Goal: Find specific page/section: Find specific page/section

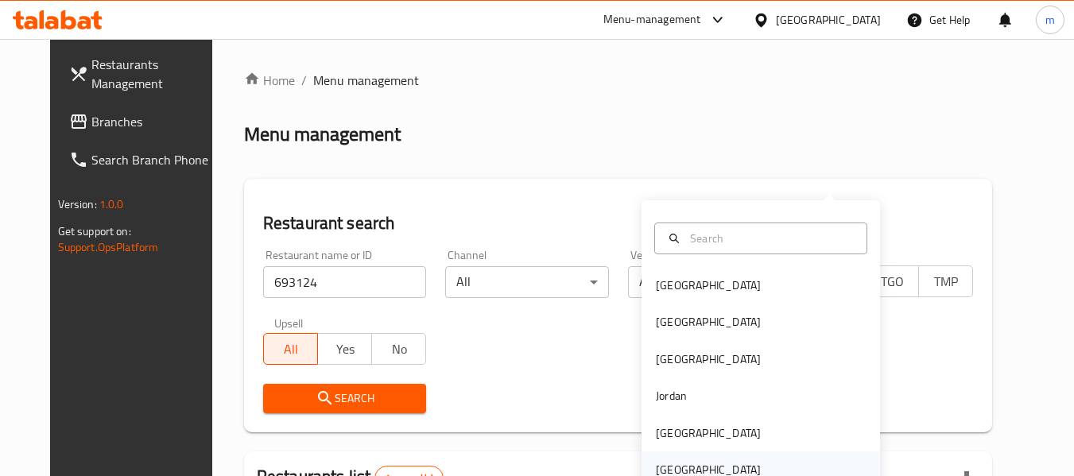
scroll to position [159, 0]
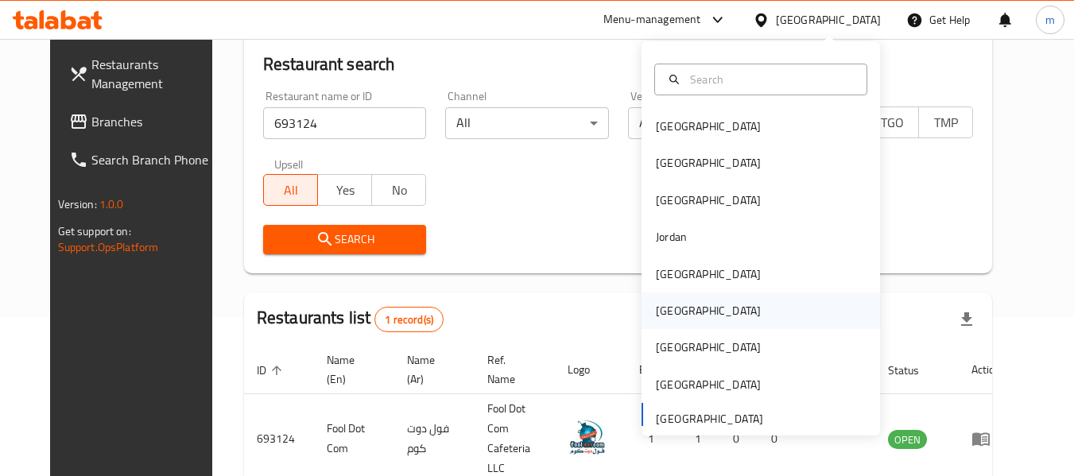
click at [657, 312] on div "Oman" at bounding box center [708, 310] width 105 height 17
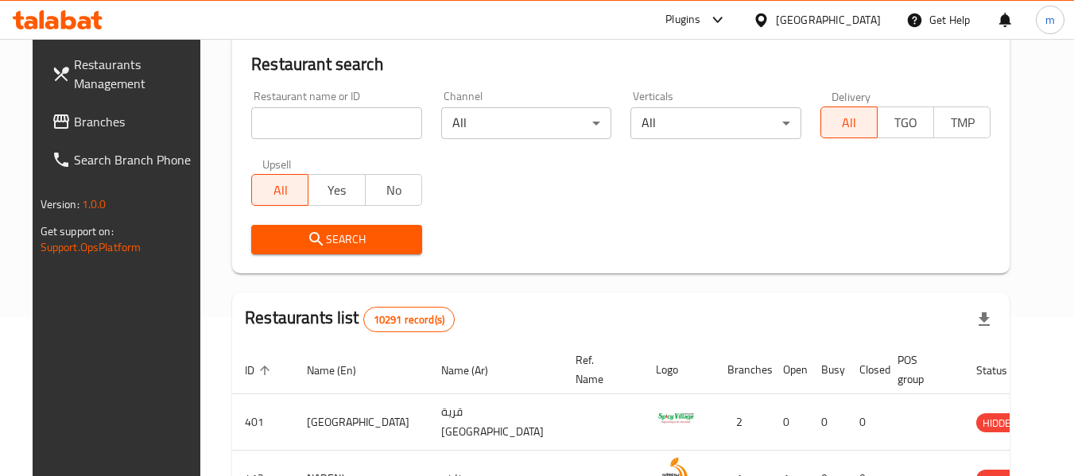
click at [74, 123] on span "Branches" at bounding box center [137, 121] width 126 height 19
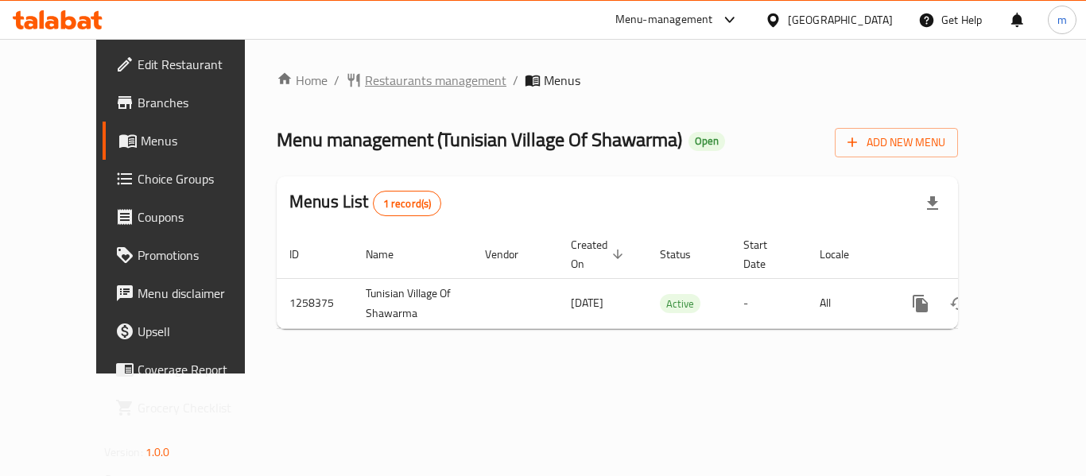
click at [385, 88] on span "Restaurants management" at bounding box center [435, 80] width 141 height 19
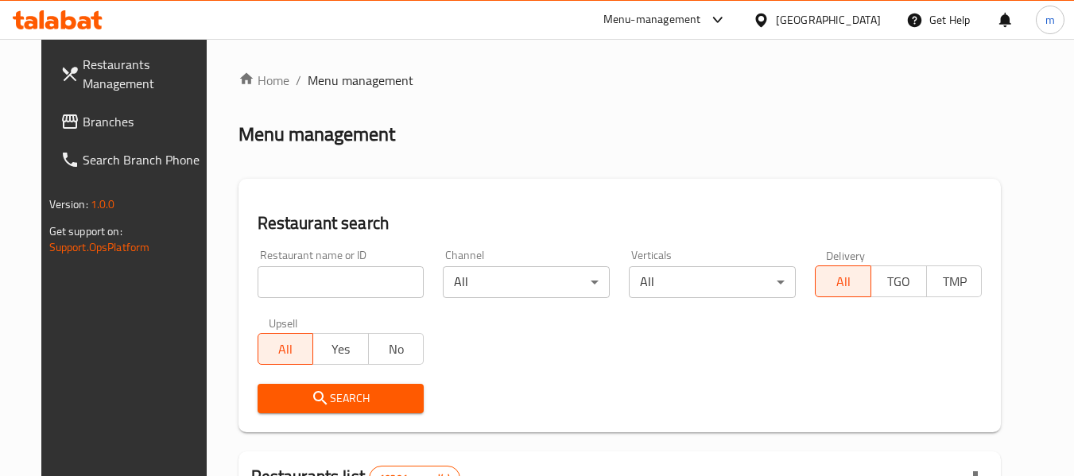
click at [310, 277] on div at bounding box center [537, 238] width 1074 height 476
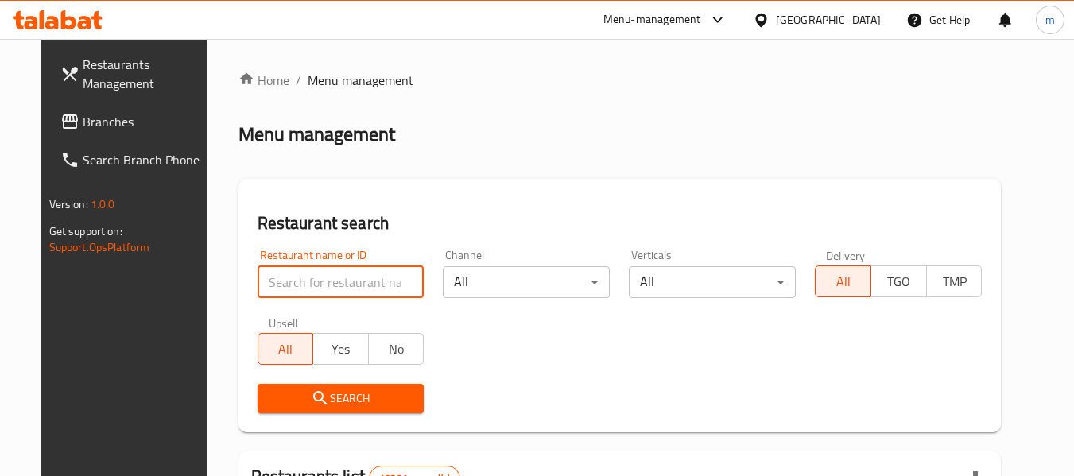
click at [310, 277] on input "search" at bounding box center [341, 282] width 167 height 32
paste input "683965"
type input "683965"
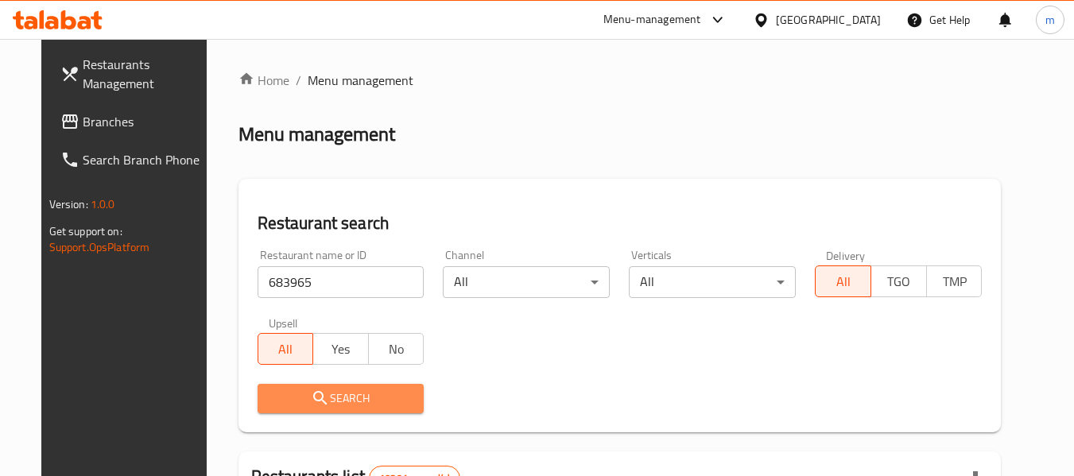
click at [332, 386] on button "Search" at bounding box center [341, 398] width 167 height 29
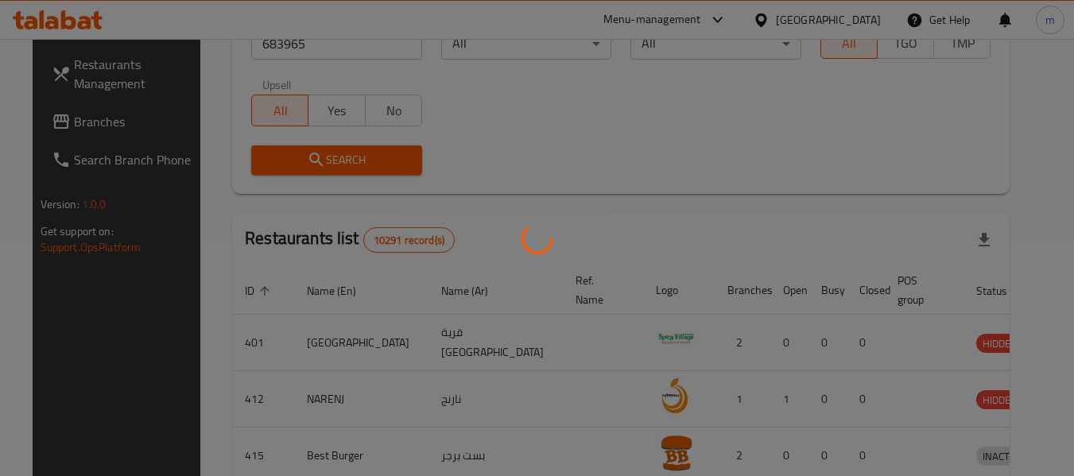
scroll to position [233, 0]
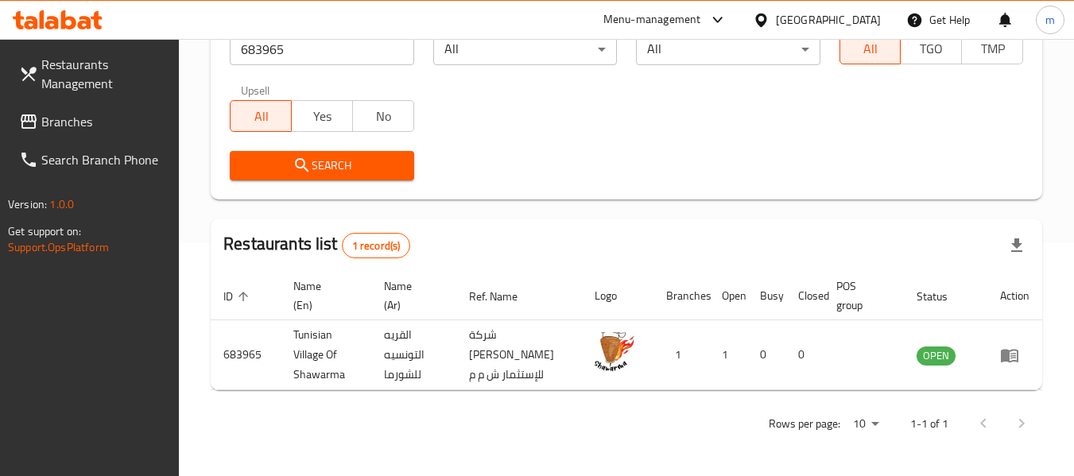
drag, startPoint x: 842, startPoint y: 18, endPoint x: 885, endPoint y: 179, distance: 166.4
click at [766, 18] on icon at bounding box center [760, 20] width 11 height 14
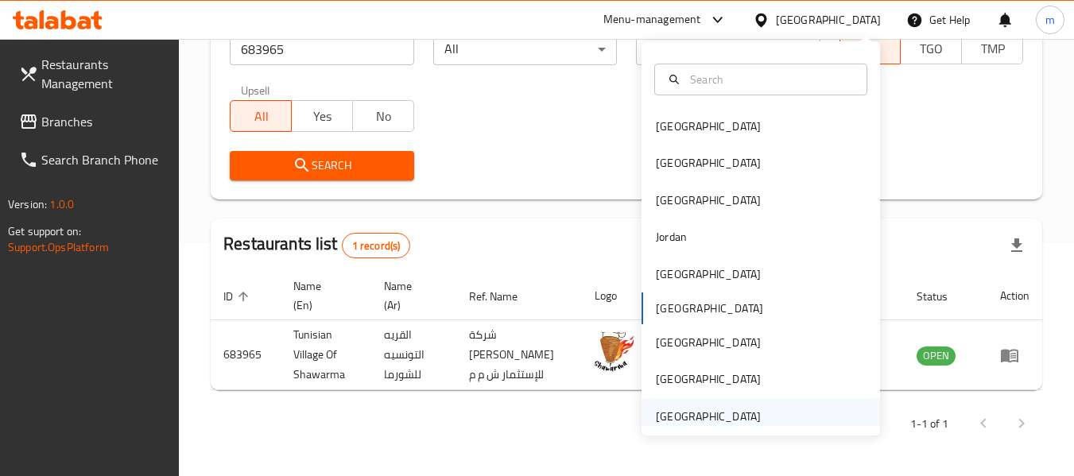
click at [721, 416] on div "[GEOGRAPHIC_DATA]" at bounding box center [708, 416] width 105 height 17
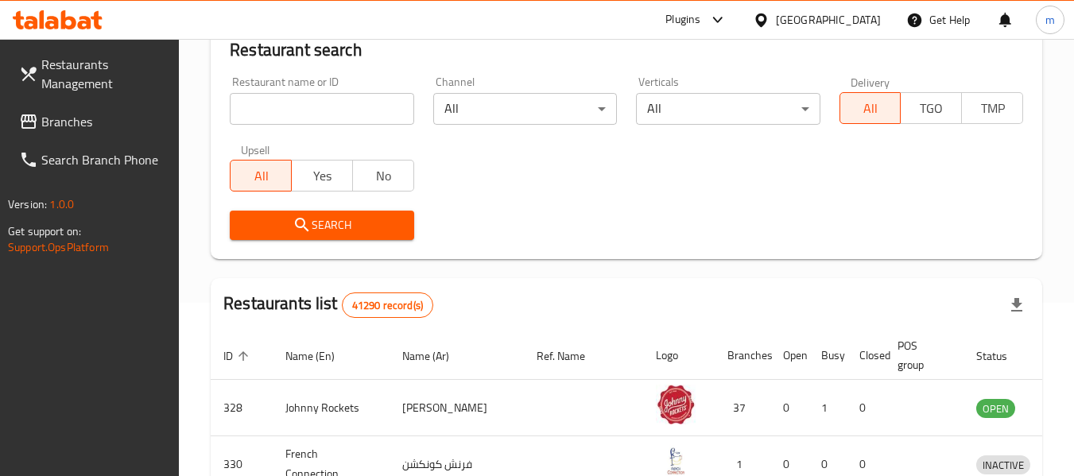
scroll to position [233, 0]
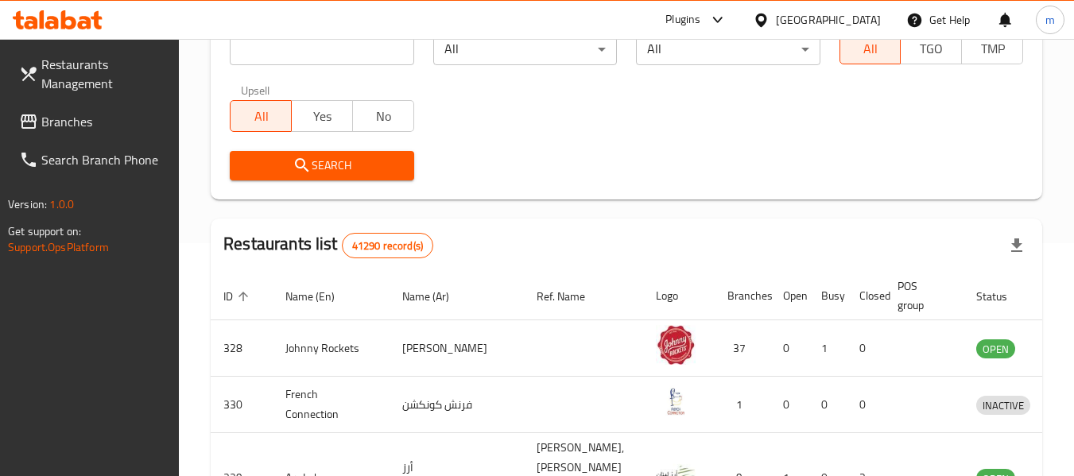
click at [72, 122] on div "Restaurants Management Branches Search Branch Phone Version: 1.0.0 Get support …" at bounding box center [537, 340] width 1074 height 1069
click at [72, 122] on span "Branches" at bounding box center [104, 121] width 126 height 19
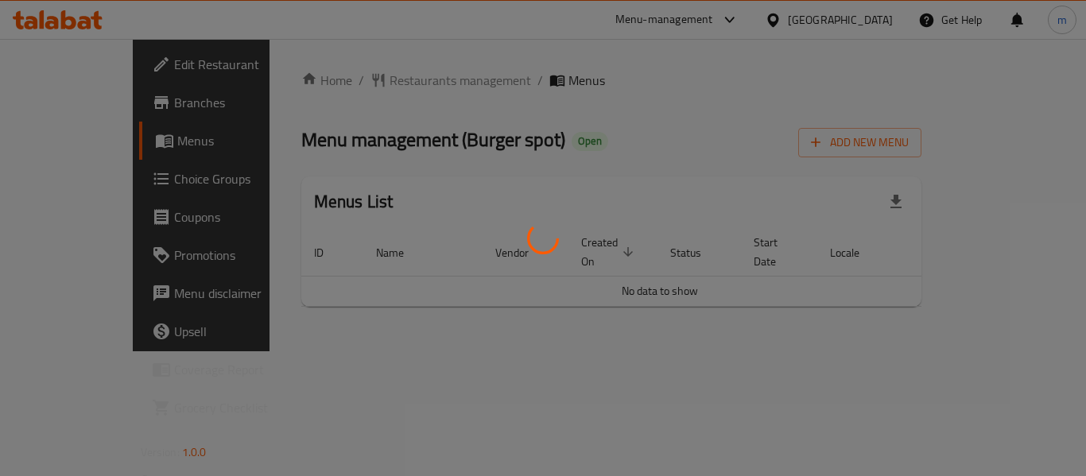
click at [354, 90] on div at bounding box center [543, 238] width 1086 height 476
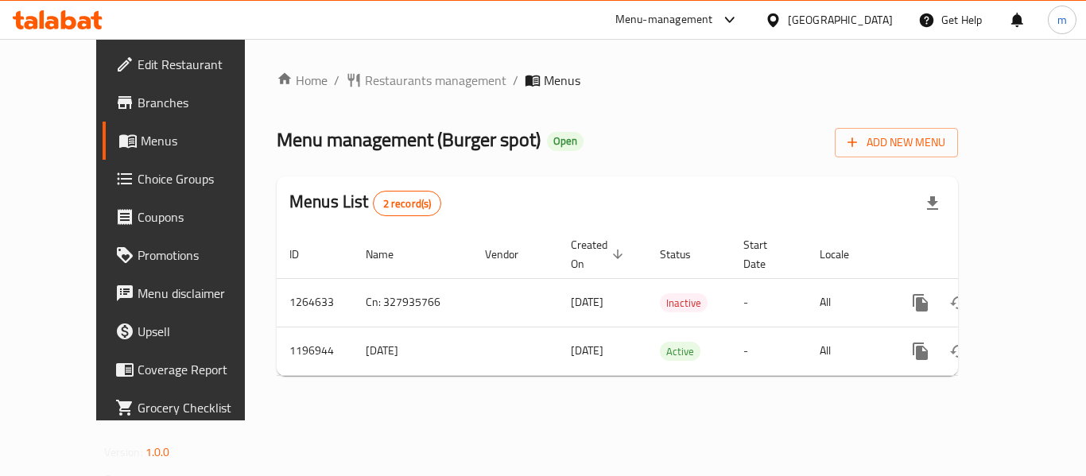
click at [366, 83] on div at bounding box center [543, 238] width 1086 height 476
click at [366, 83] on div "Home / Restaurants management / Menus Menu management ( Burger spot ) Open Add …" at bounding box center [617, 230] width 681 height 318
click at [366, 83] on span "Restaurants management" at bounding box center [435, 80] width 141 height 19
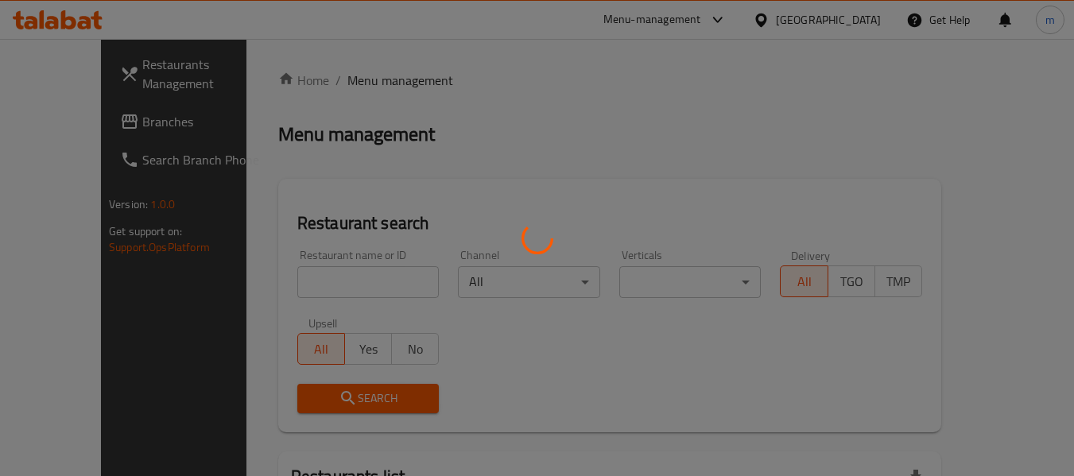
click at [298, 287] on div at bounding box center [537, 238] width 1074 height 476
click at [299, 287] on div at bounding box center [537, 238] width 1074 height 476
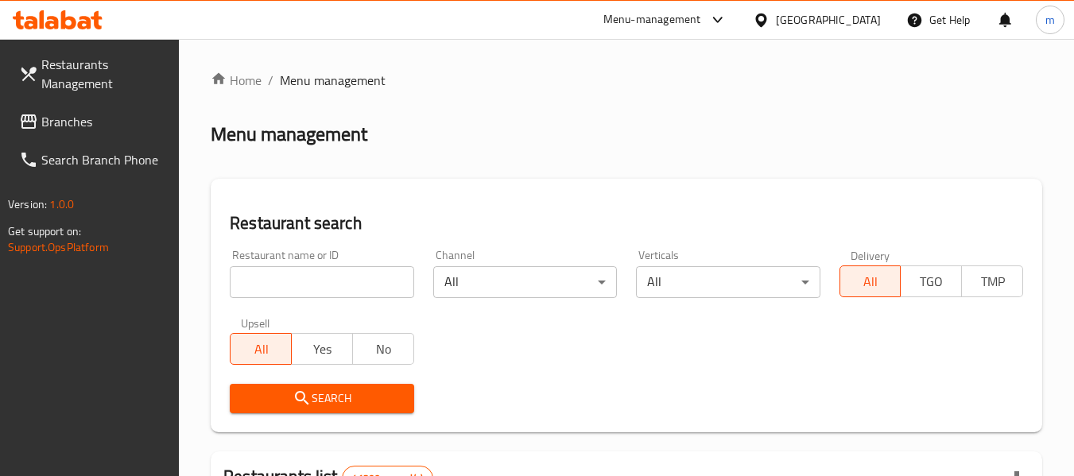
click at [299, 287] on input "search" at bounding box center [322, 282] width 184 height 32
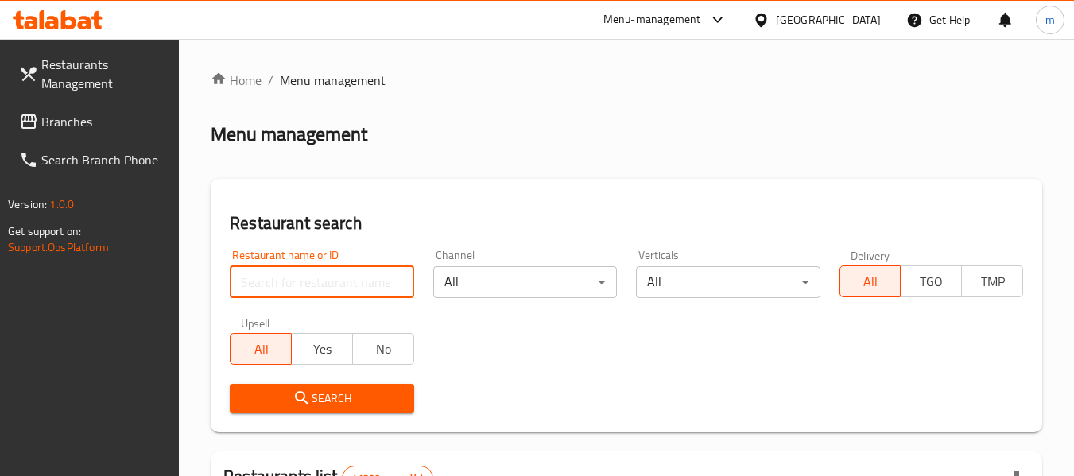
paste input "667899"
type input "667899"
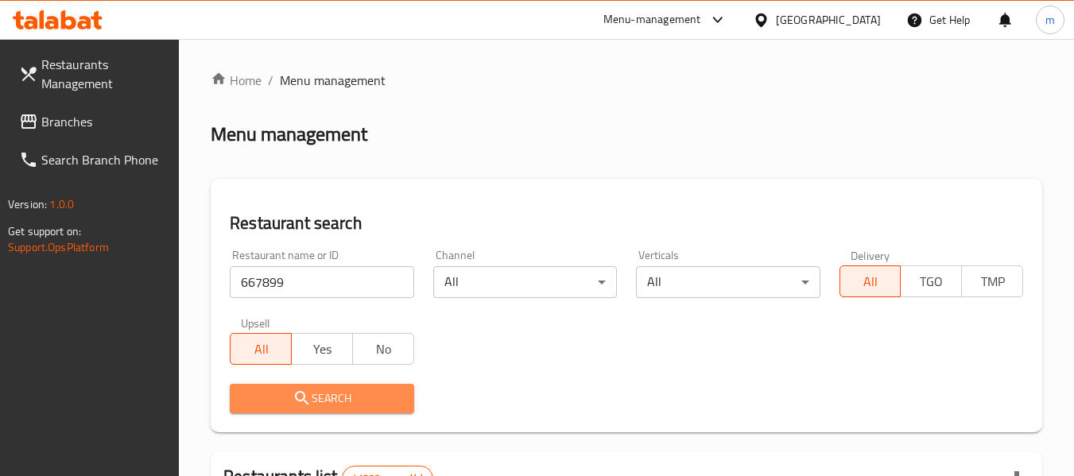
drag, startPoint x: 347, startPoint y: 393, endPoint x: 560, endPoint y: 317, distance: 226.3
click at [348, 393] on span "Search" at bounding box center [321, 399] width 158 height 20
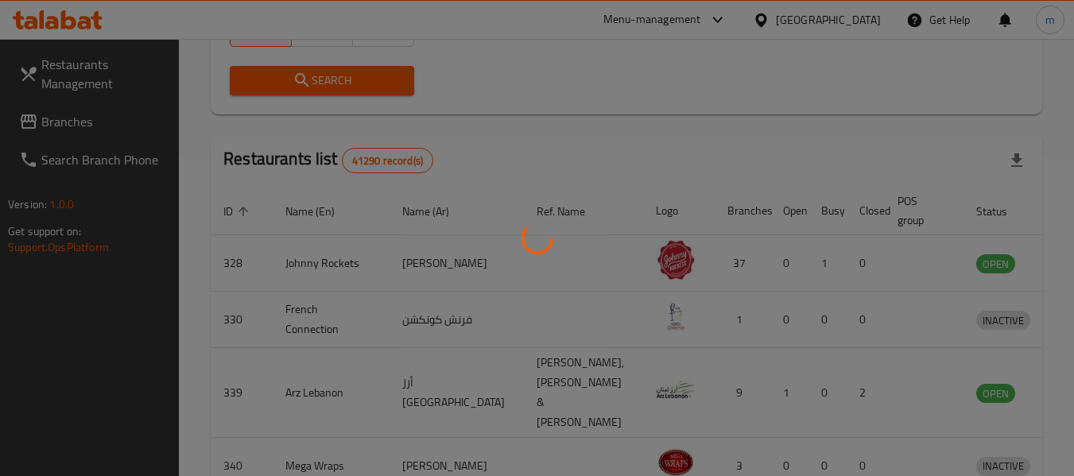
scroll to position [233, 0]
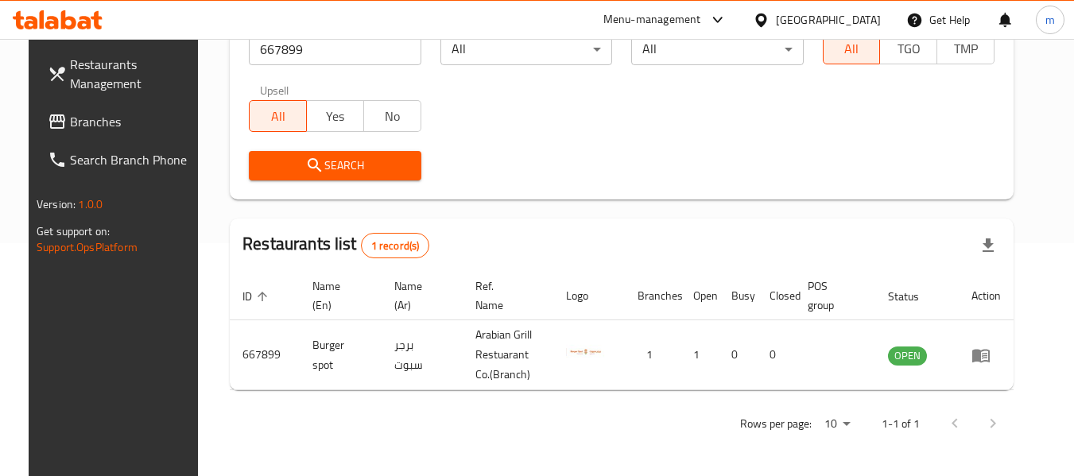
click at [103, 120] on span "Branches" at bounding box center [133, 121] width 126 height 19
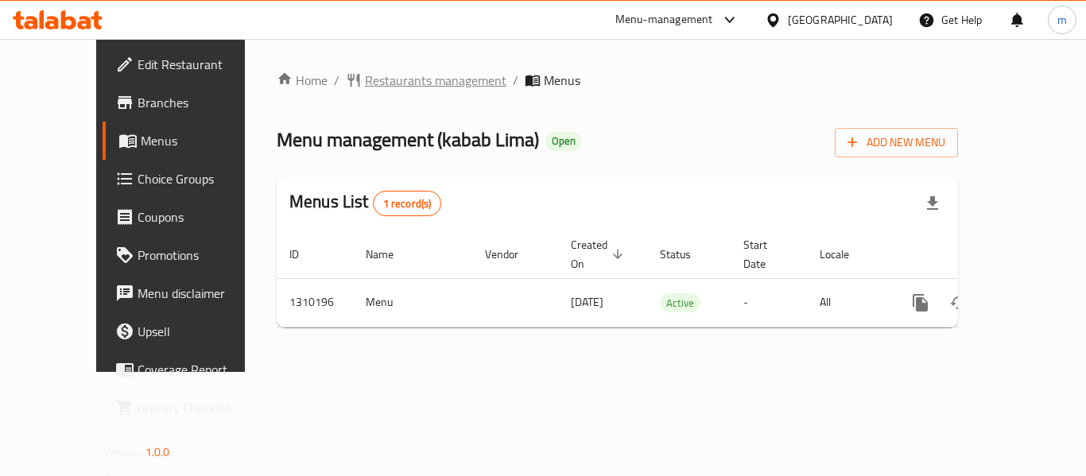
click at [387, 79] on span "Restaurants management" at bounding box center [435, 80] width 141 height 19
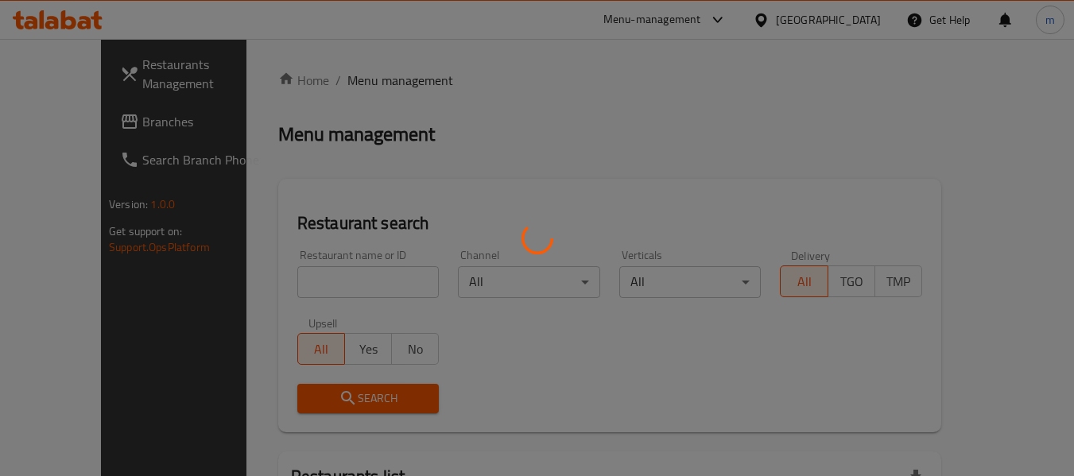
click at [319, 294] on div at bounding box center [537, 238] width 1074 height 476
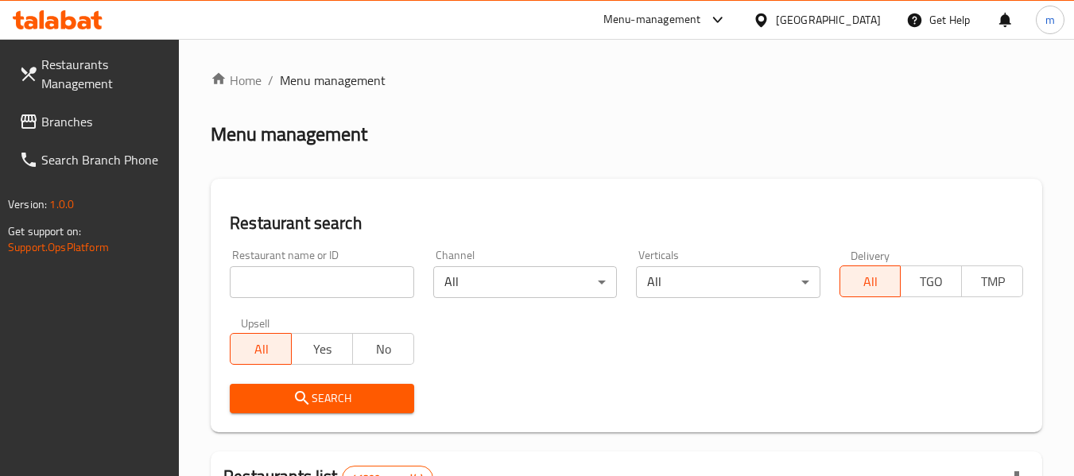
click at [304, 289] on div at bounding box center [537, 238] width 1074 height 476
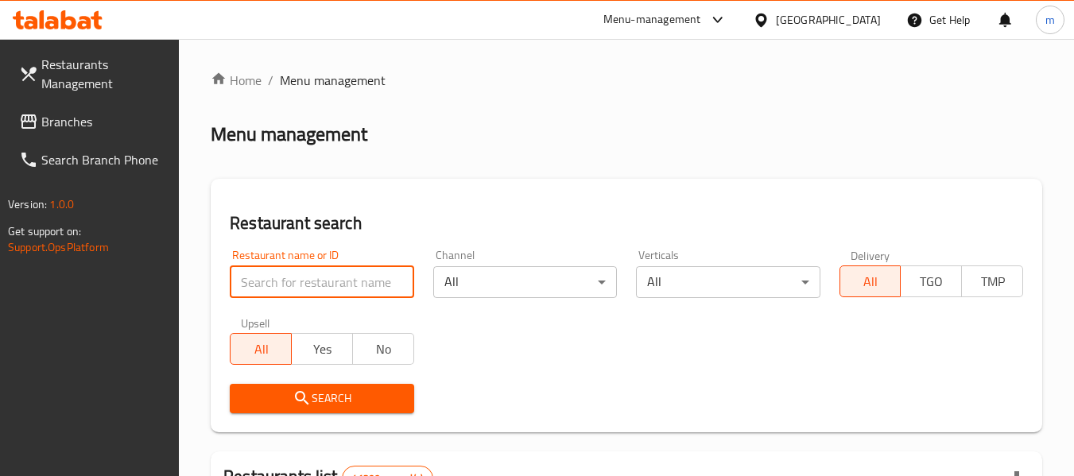
click at [298, 289] on input "search" at bounding box center [322, 282] width 184 height 32
drag, startPoint x: 298, startPoint y: 289, endPoint x: 299, endPoint y: 281, distance: 8.8
click at [298, 289] on input "search" at bounding box center [322, 282] width 184 height 32
paste input "705280"
type input "705280"
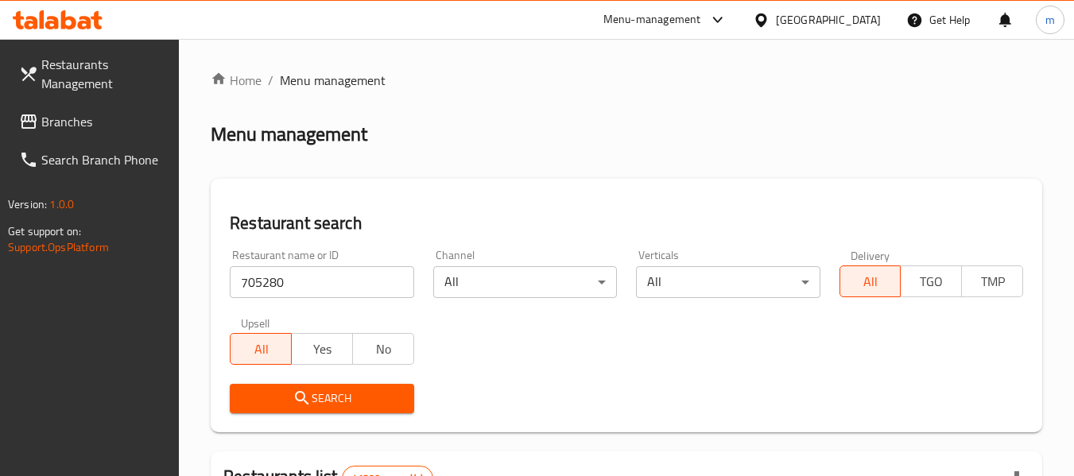
click at [310, 408] on icon "submit" at bounding box center [301, 398] width 19 height 19
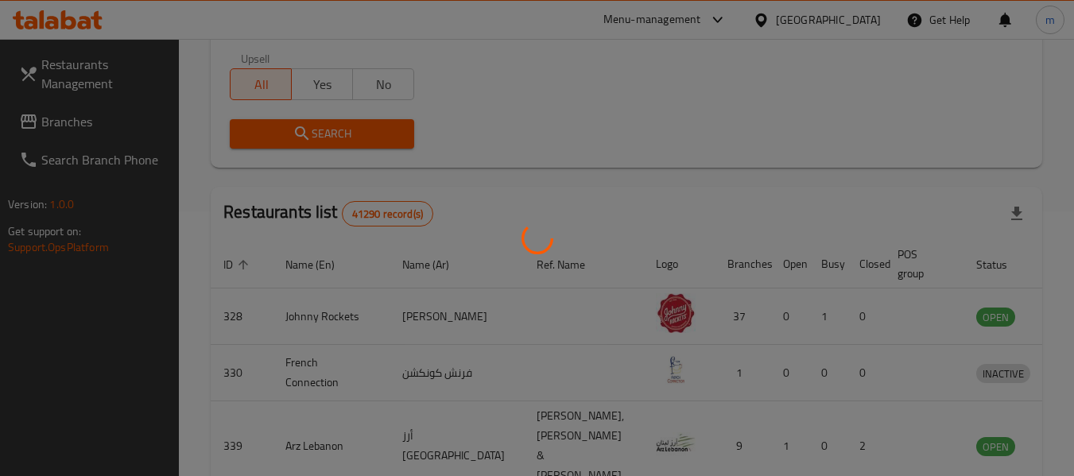
scroll to position [219, 0]
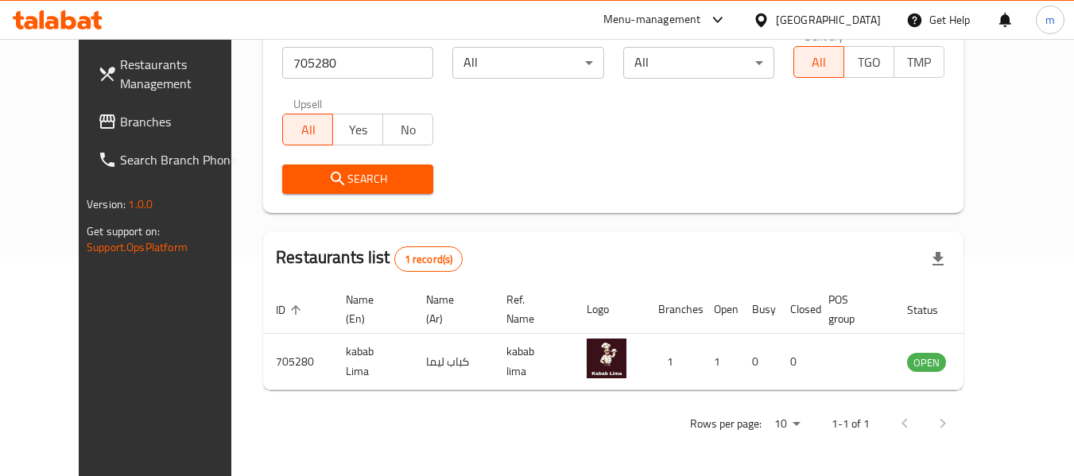
click at [79, 350] on div "Restaurants Management Branches Search Branch Phone Version: 1.0.0 Get support …" at bounding box center [169, 277] width 180 height 476
click at [54, 22] on icon at bounding box center [52, 23] width 14 height 14
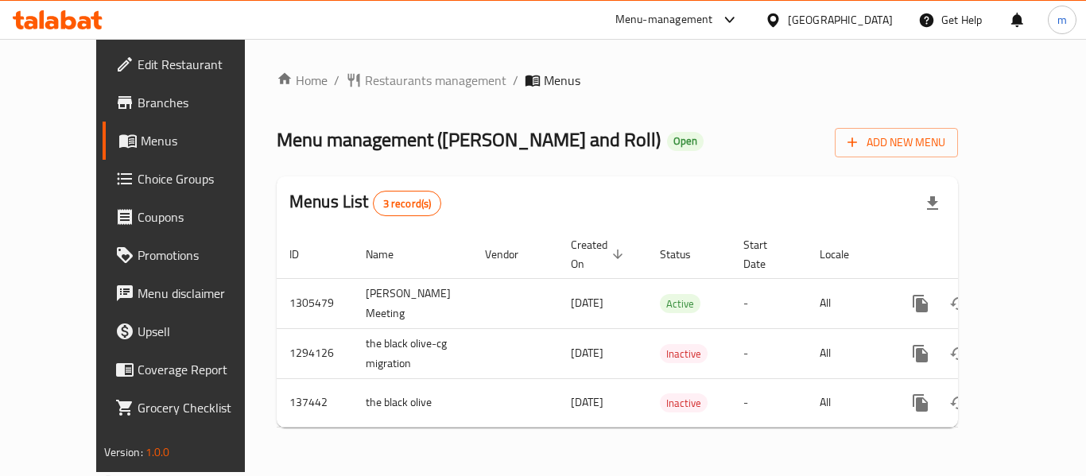
click at [369, 79] on div "Home / Restaurants management / Menus Menu management ( Maki and Roll ) Open Ad…" at bounding box center [617, 256] width 681 height 370
click at [366, 80] on span "Restaurants management" at bounding box center [435, 80] width 141 height 19
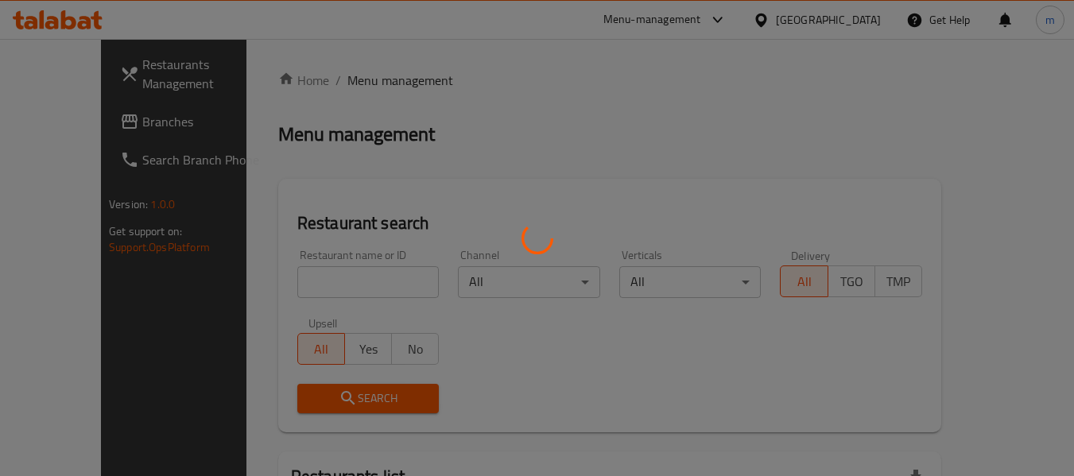
click at [320, 287] on div at bounding box center [537, 238] width 1074 height 476
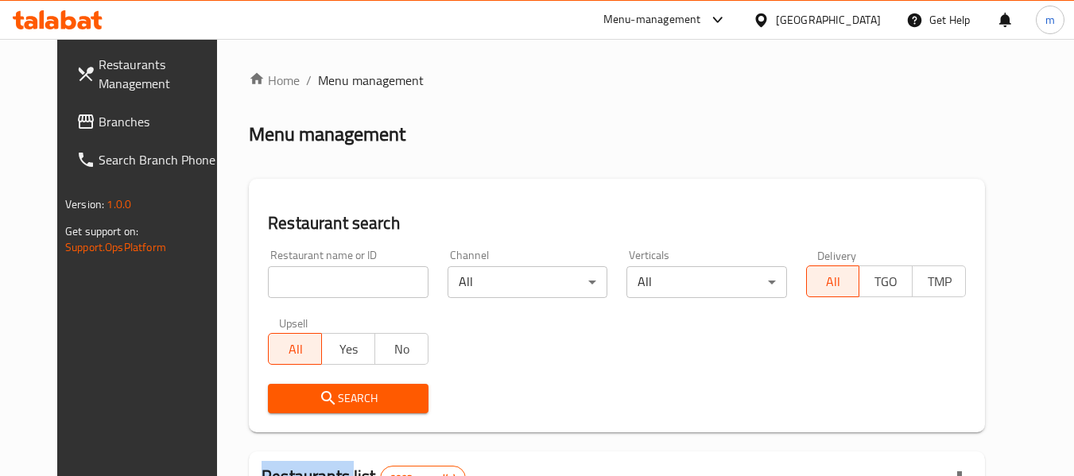
click at [320, 285] on div at bounding box center [537, 238] width 1074 height 476
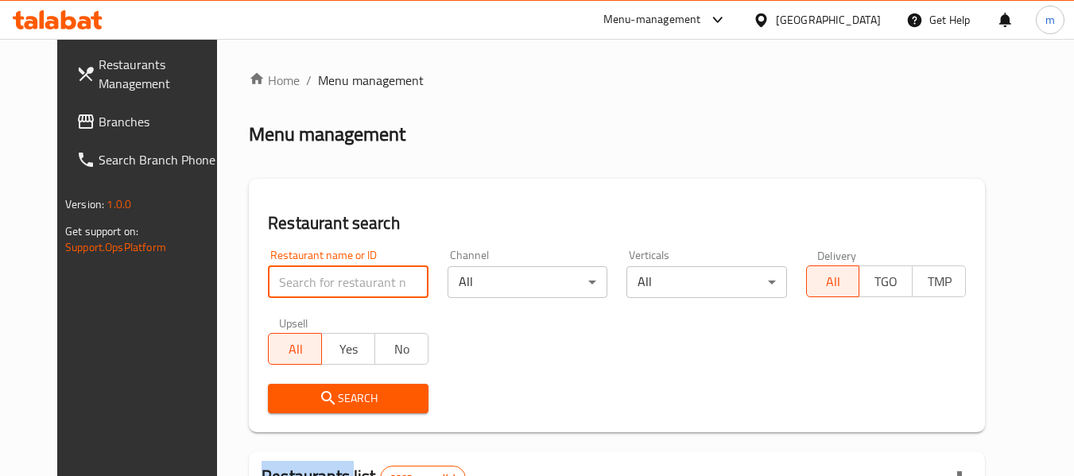
click at [319, 285] on input "search" at bounding box center [348, 282] width 160 height 32
paste input "611216"
type input "611216"
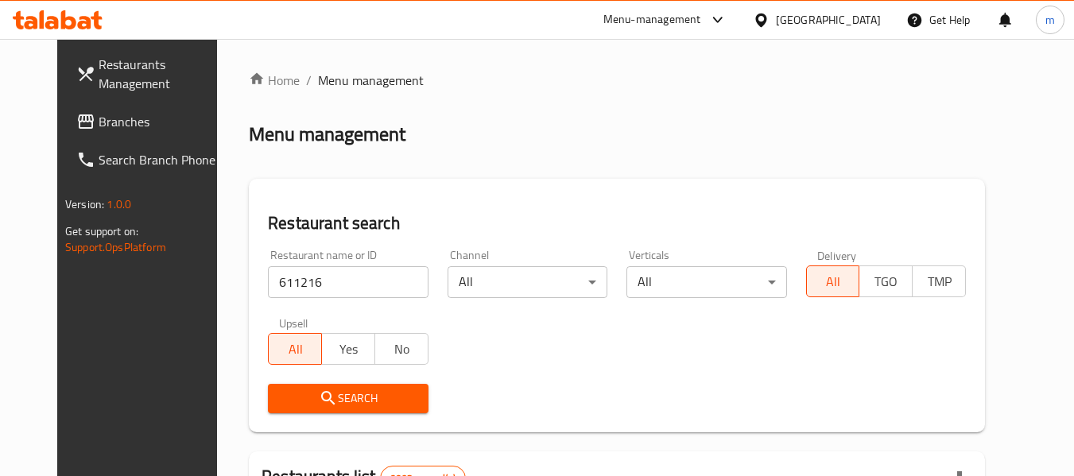
click at [327, 399] on span "Search" at bounding box center [348, 399] width 134 height 20
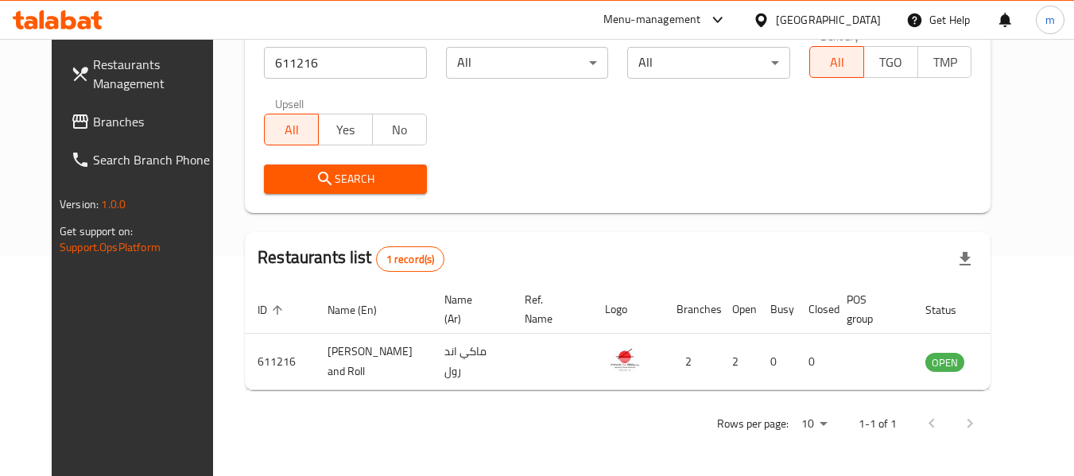
scroll to position [219, 0]
click at [766, 20] on icon at bounding box center [760, 20] width 11 height 14
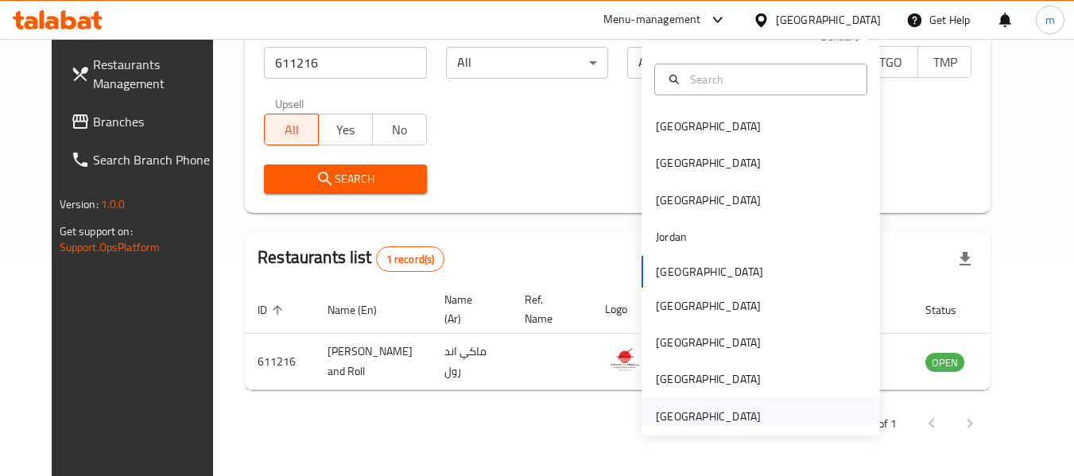
click at [708, 420] on div "United Arab Emirates" at bounding box center [708, 416] width 105 height 17
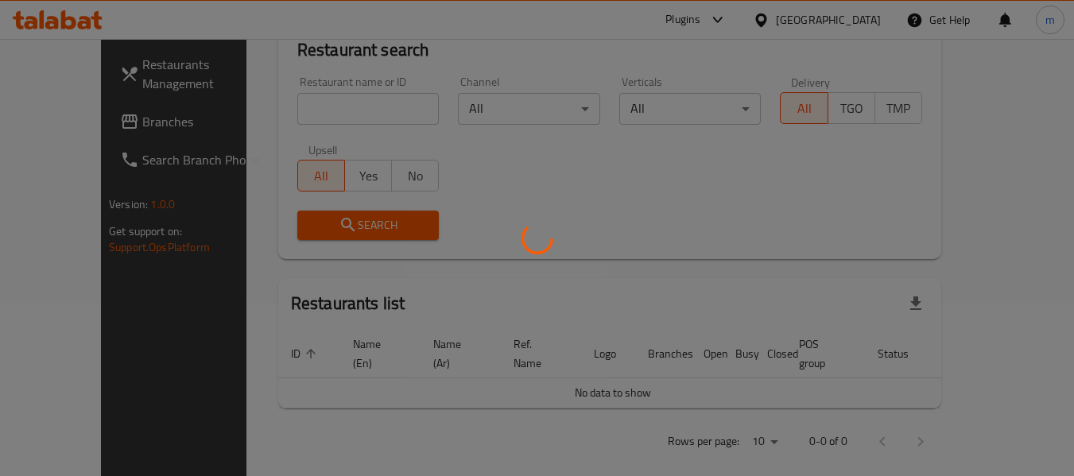
scroll to position [219, 0]
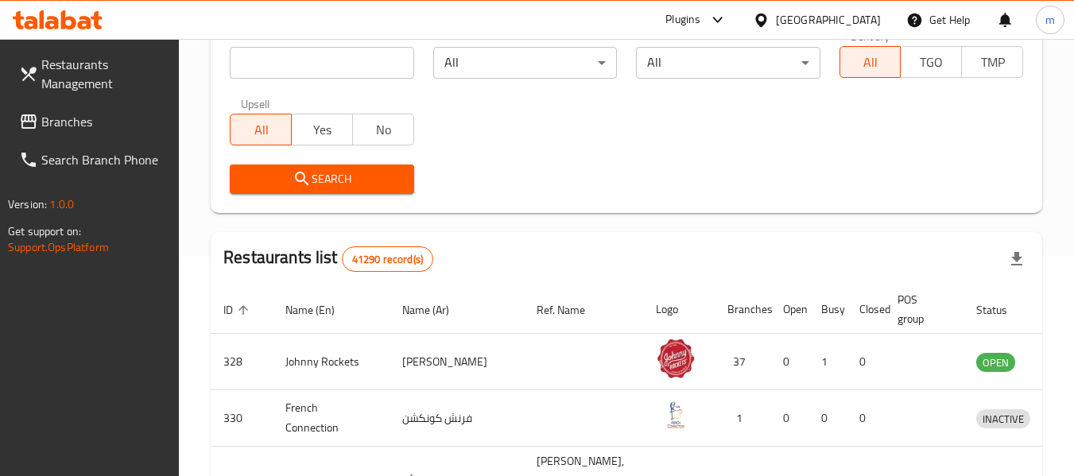
click at [60, 122] on span "Branches" at bounding box center [104, 121] width 126 height 19
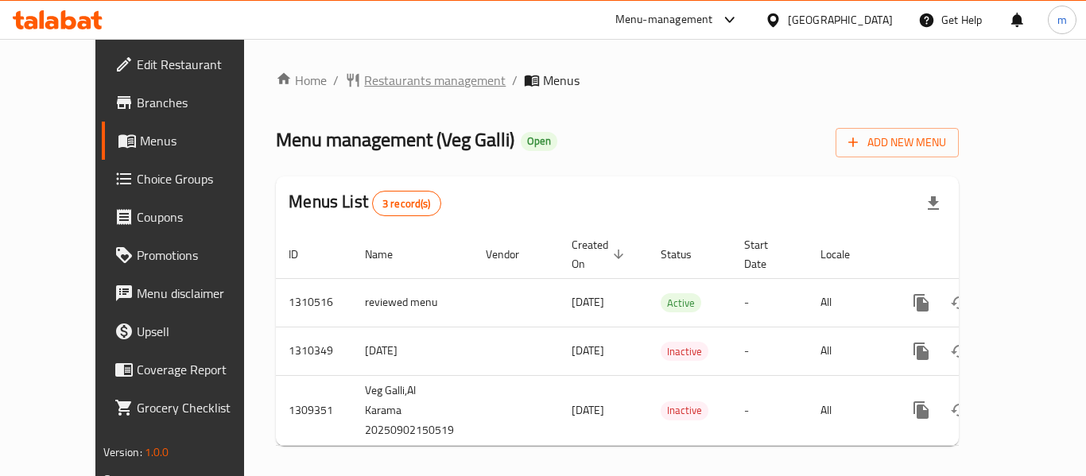
click at [374, 87] on span "Restaurants management" at bounding box center [434, 80] width 141 height 19
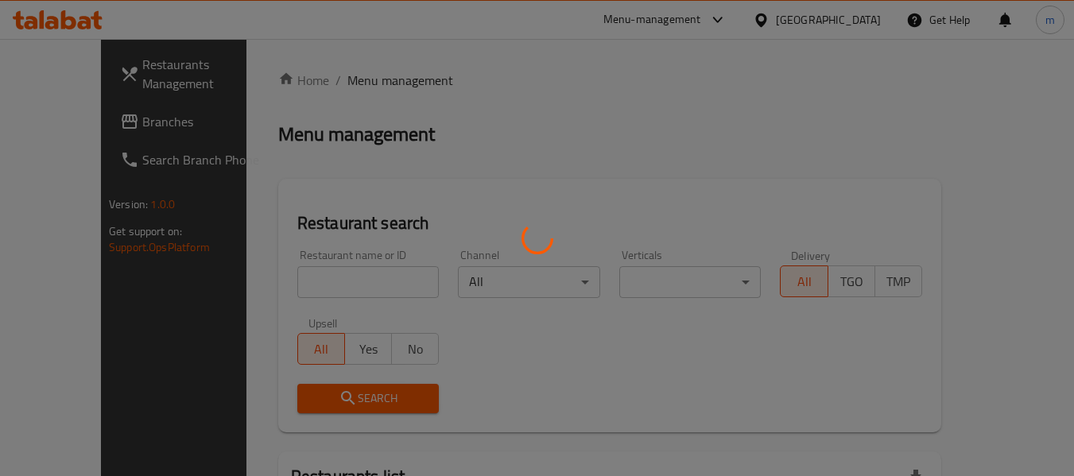
click at [335, 289] on div at bounding box center [537, 238] width 1074 height 476
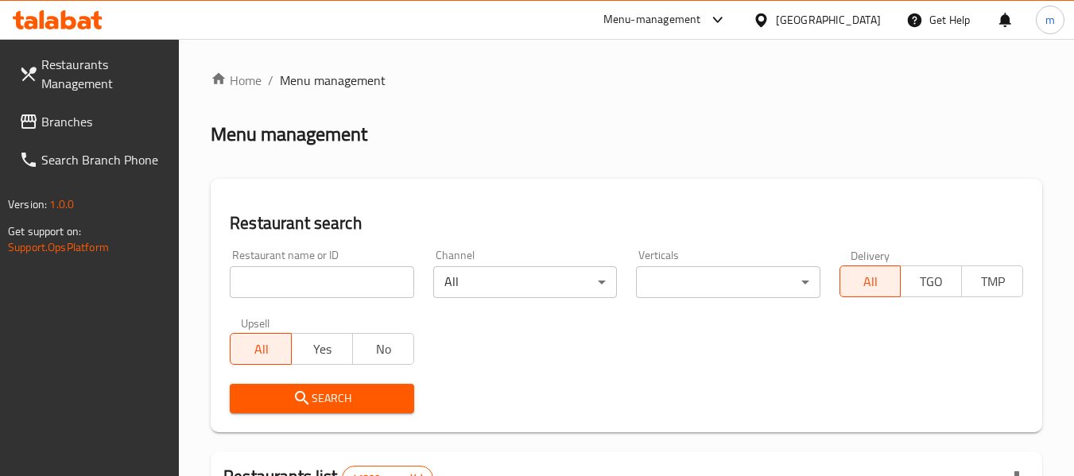
click at [293, 285] on input "search" at bounding box center [322, 282] width 184 height 32
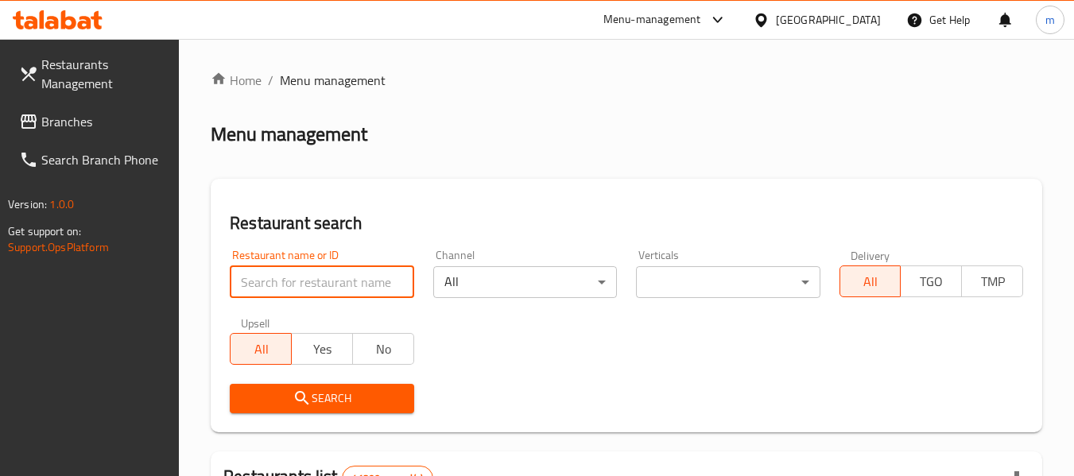
click at [293, 285] on input "search" at bounding box center [322, 282] width 184 height 32
paste input "705224"
type input "705224"
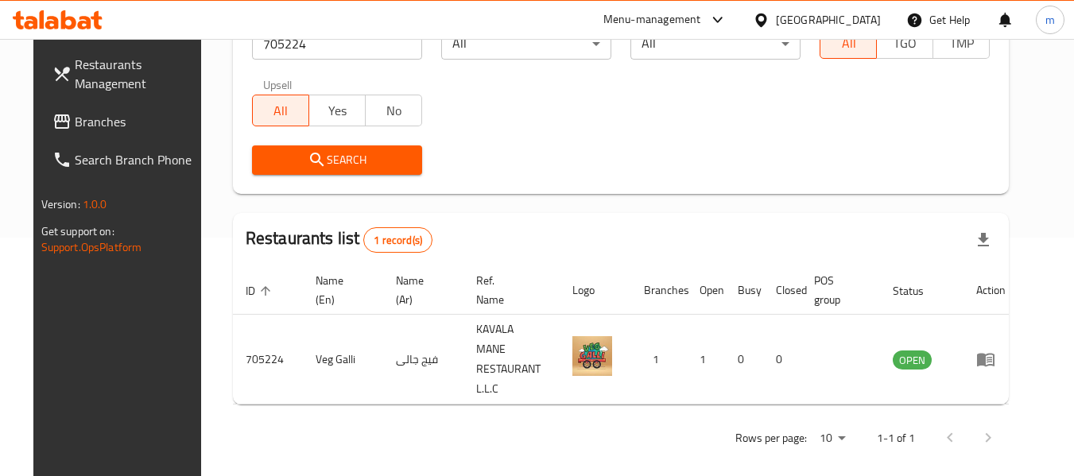
scroll to position [219, 0]
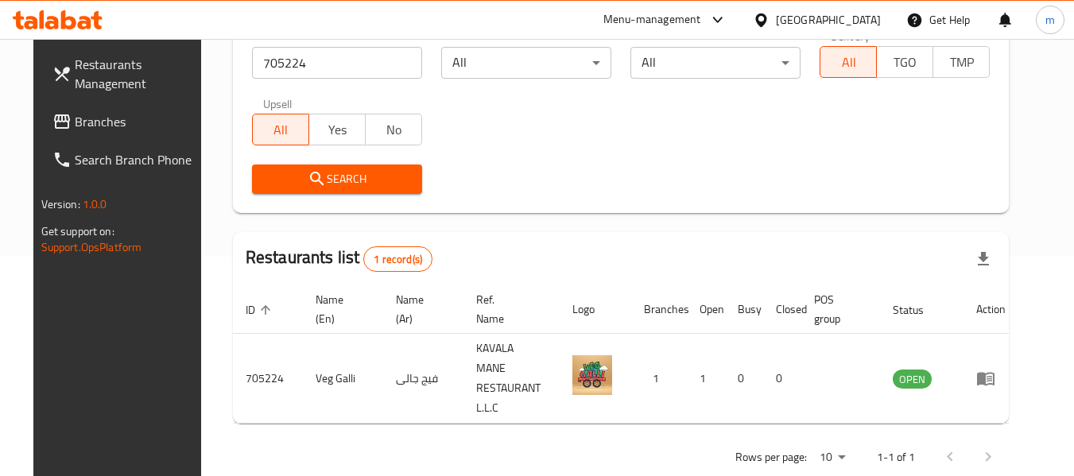
click at [75, 122] on span "Branches" at bounding box center [138, 121] width 126 height 19
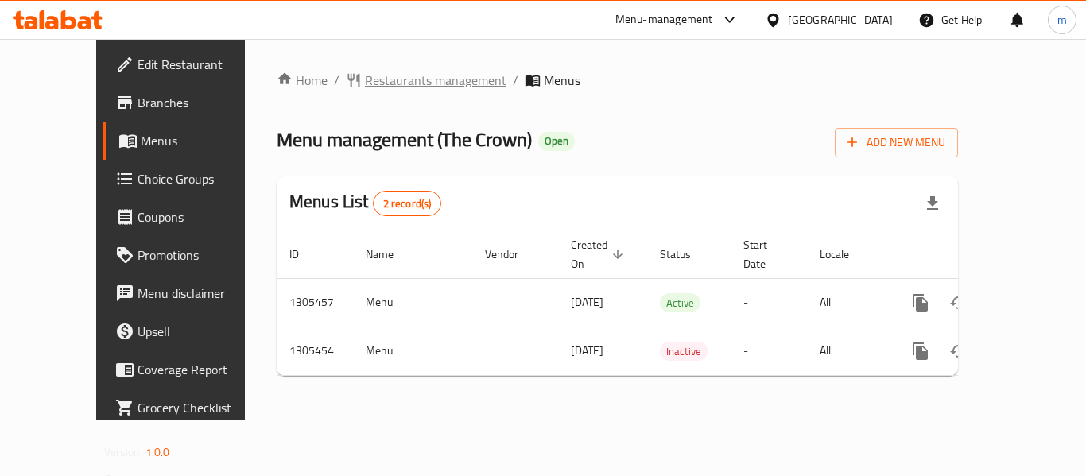
click at [365, 87] on span "Restaurants management" at bounding box center [435, 80] width 141 height 19
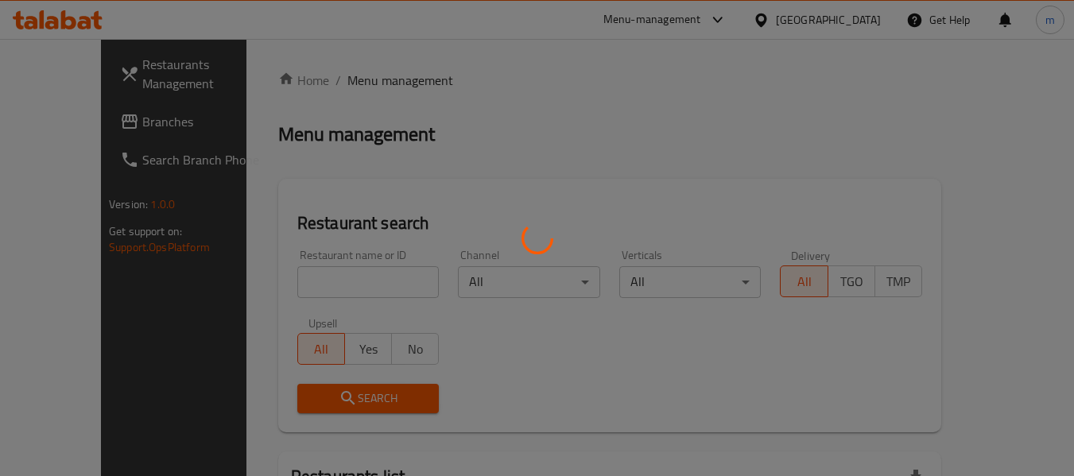
click at [289, 288] on div at bounding box center [537, 238] width 1074 height 476
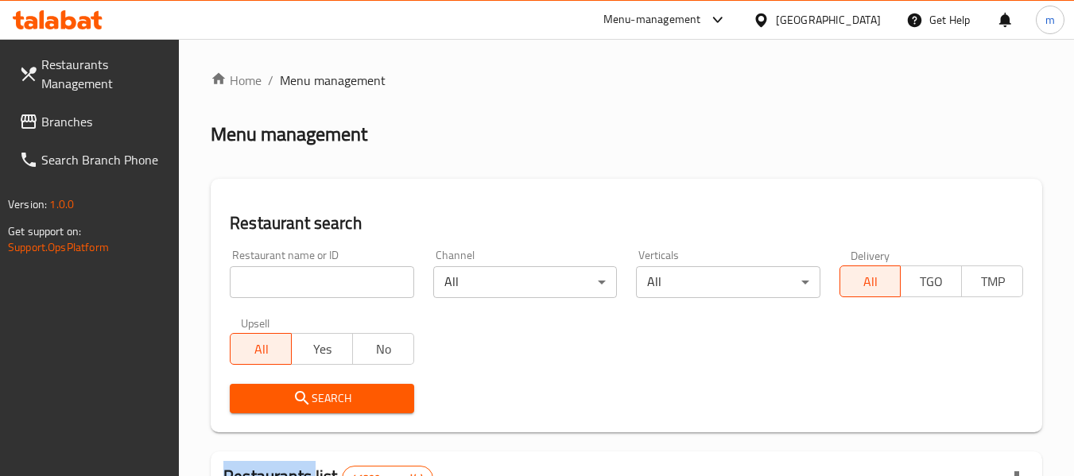
click at [289, 288] on input "search" at bounding box center [322, 282] width 184 height 32
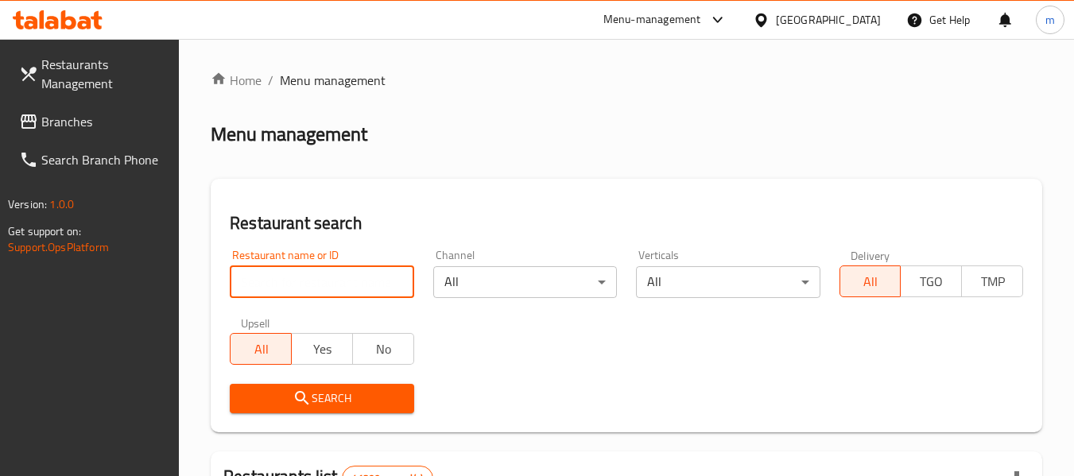
paste input "703309"
type input "703309"
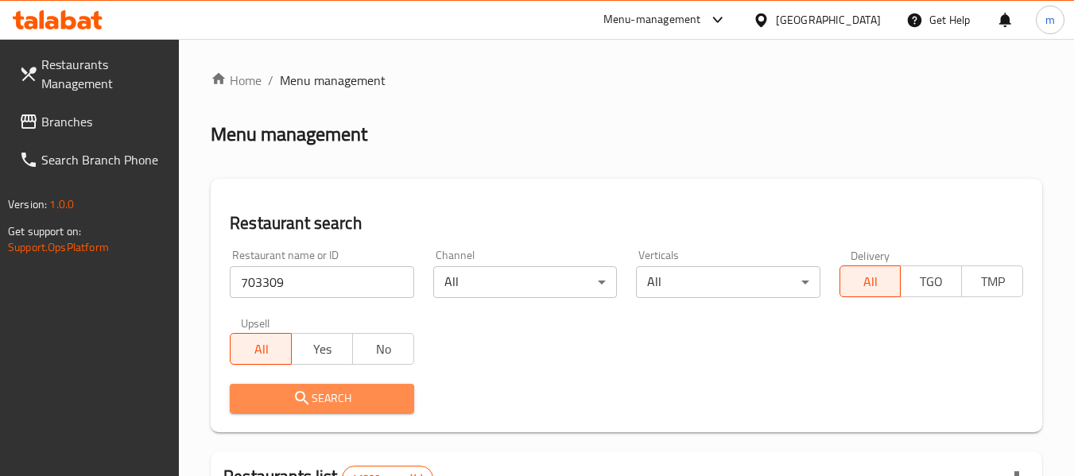
drag, startPoint x: 289, startPoint y: 396, endPoint x: 555, endPoint y: 298, distance: 283.6
click at [290, 396] on span "Search" at bounding box center [321, 399] width 158 height 20
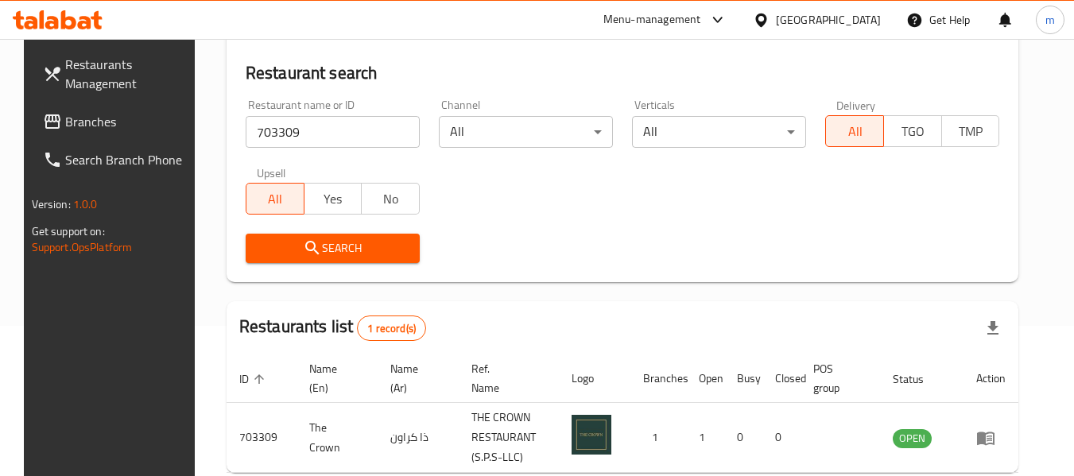
scroll to position [233, 0]
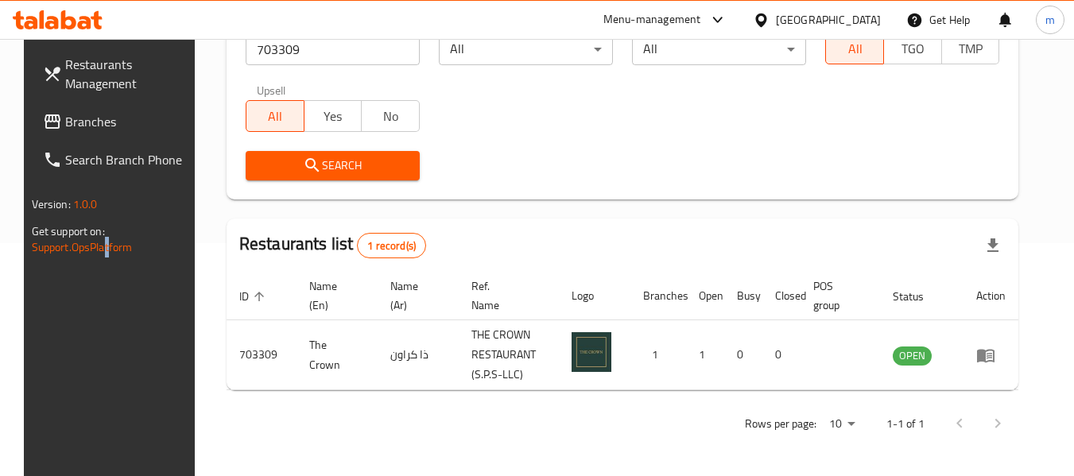
click at [83, 319] on div "Restaurants Management Branches Search Branch Phone Version: 1.0.0 Get support …" at bounding box center [114, 277] width 180 height 476
click at [167, 331] on div "Restaurants Management Branches Search Branch Phone Version: 1.0.0 Get support …" at bounding box center [114, 277] width 180 height 476
drag, startPoint x: 767, startPoint y: 18, endPoint x: 774, endPoint y: 29, distance: 12.6
click at [766, 18] on icon at bounding box center [760, 20] width 11 height 14
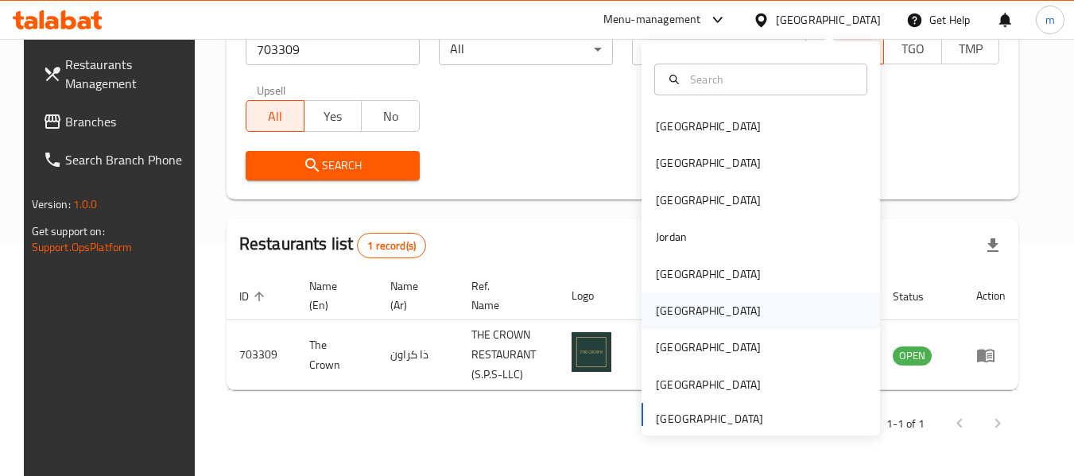
click at [656, 310] on div "[GEOGRAPHIC_DATA]" at bounding box center [708, 310] width 105 height 17
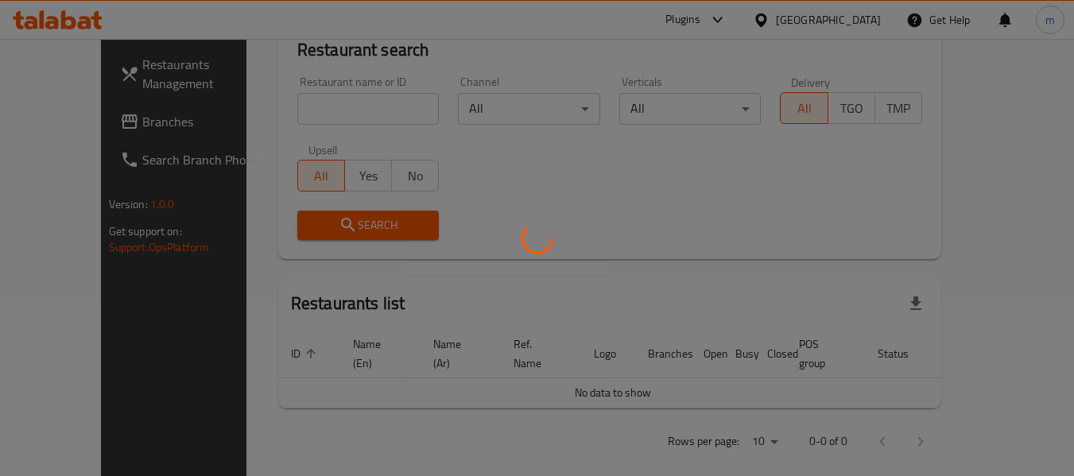
scroll to position [233, 0]
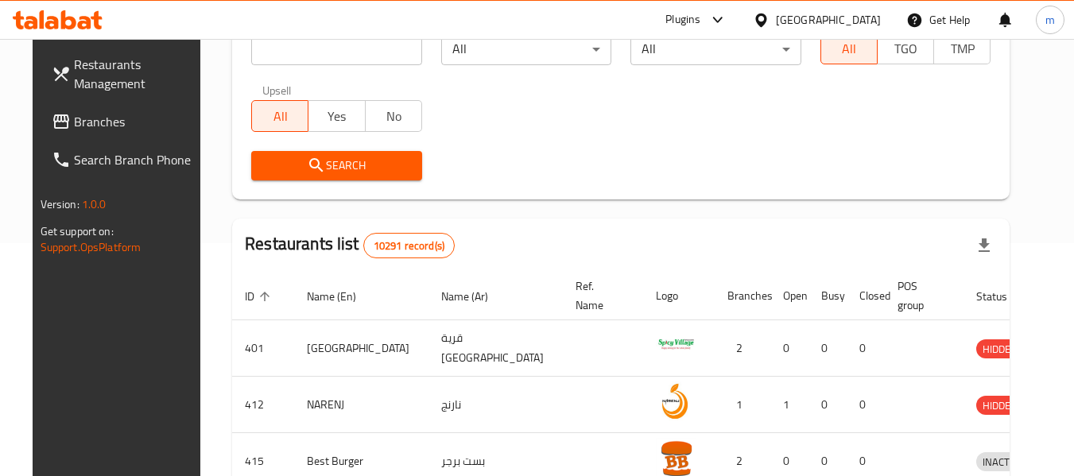
click at [74, 112] on span "Branches" at bounding box center [137, 121] width 126 height 19
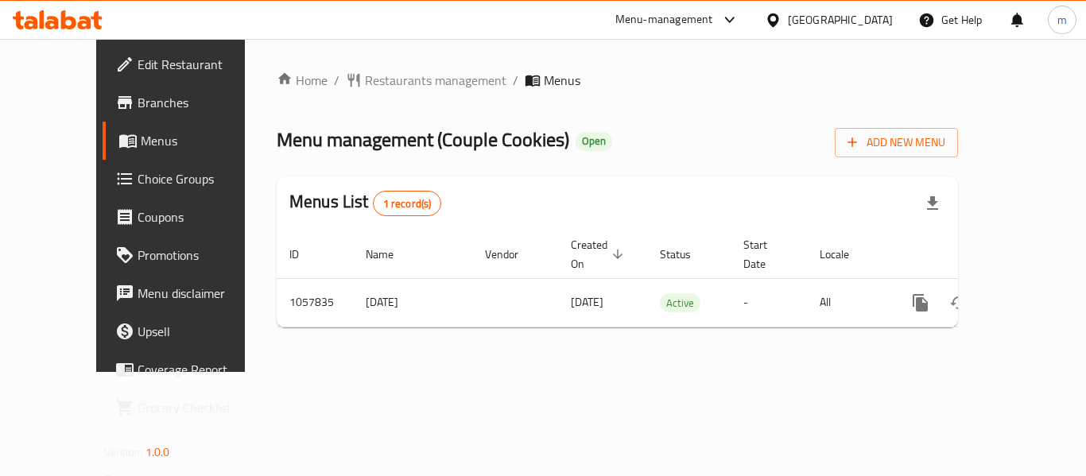
drag, startPoint x: 360, startPoint y: 68, endPoint x: 372, endPoint y: 65, distance: 12.2
click at [362, 69] on div "Home / Restaurants management / Menus Menu management ( Couple Cookies ) Open A…" at bounding box center [617, 205] width 745 height 333
click at [373, 80] on span "Restaurants management" at bounding box center [435, 80] width 141 height 19
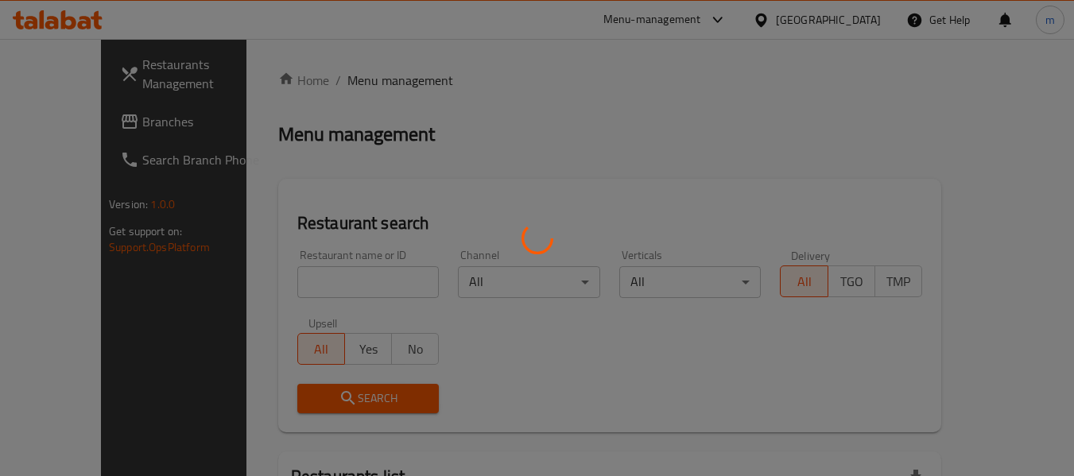
click at [302, 280] on div at bounding box center [537, 238] width 1074 height 476
click at [298, 287] on div at bounding box center [537, 238] width 1074 height 476
click at [295, 288] on div at bounding box center [537, 238] width 1074 height 476
click at [290, 285] on div at bounding box center [537, 238] width 1074 height 476
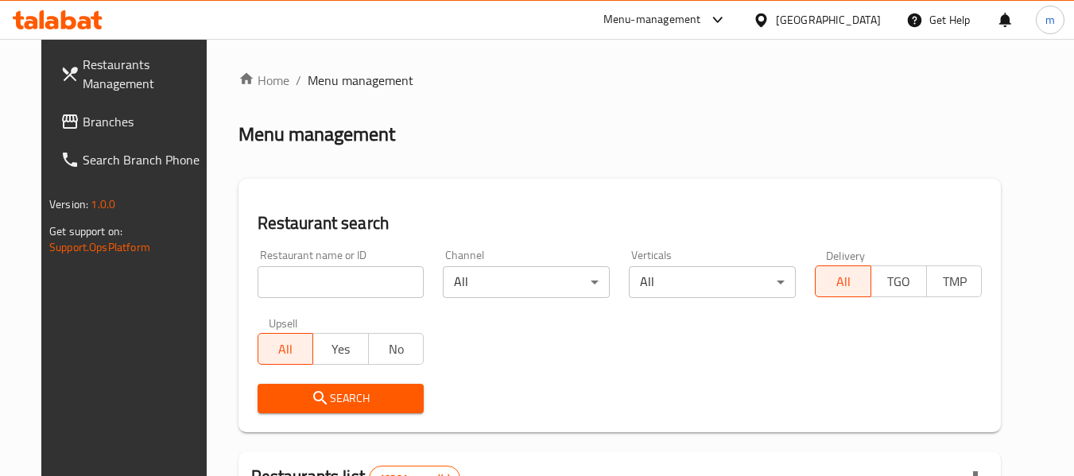
click at [285, 282] on div at bounding box center [537, 238] width 1074 height 476
click at [278, 282] on input "search" at bounding box center [341, 282] width 167 height 32
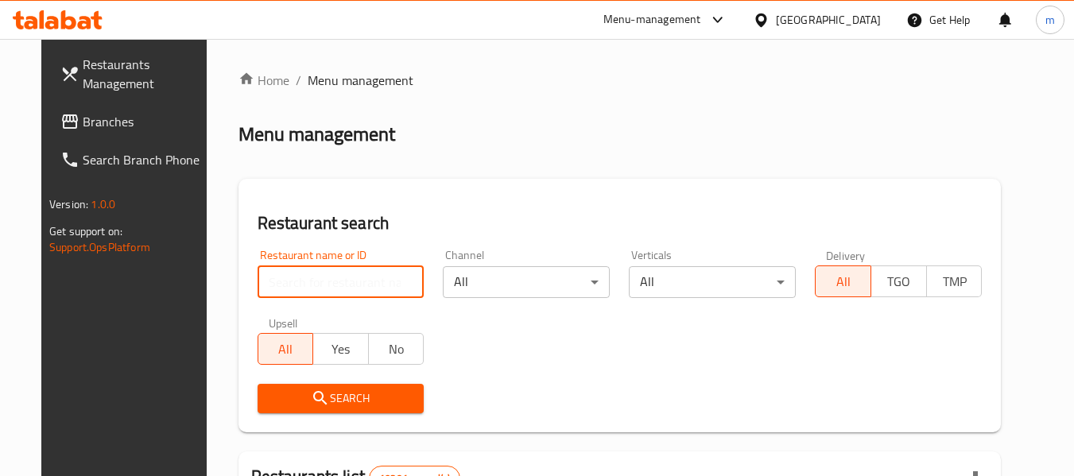
paste input "662852"
type input "662852"
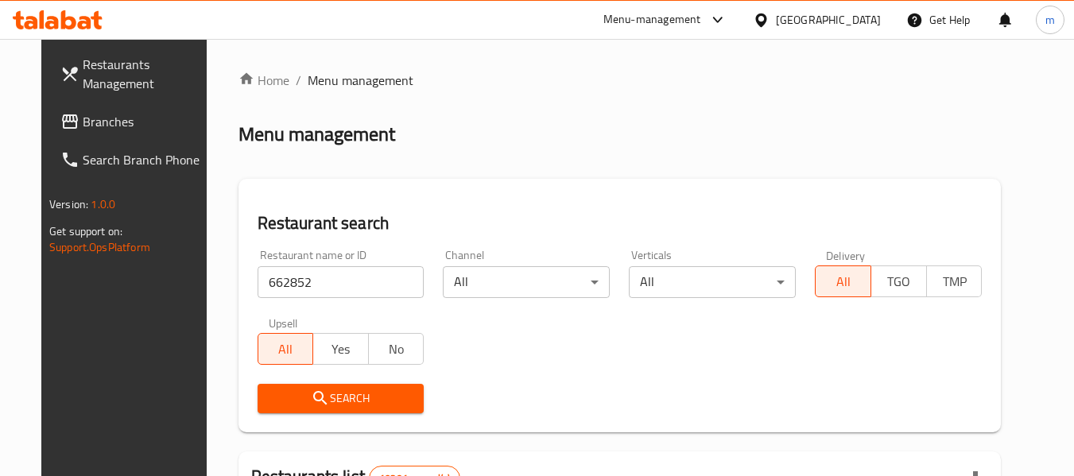
click at [311, 396] on icon "submit" at bounding box center [320, 398] width 19 height 19
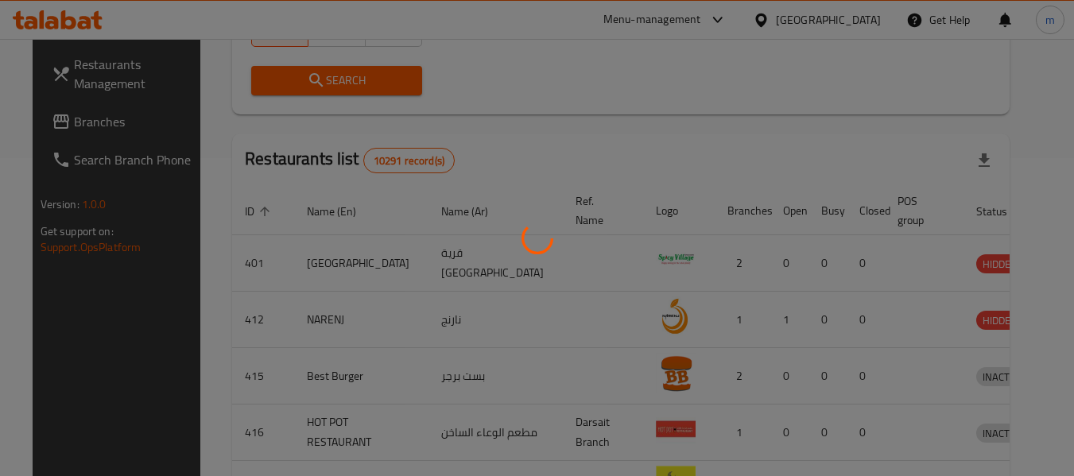
scroll to position [219, 0]
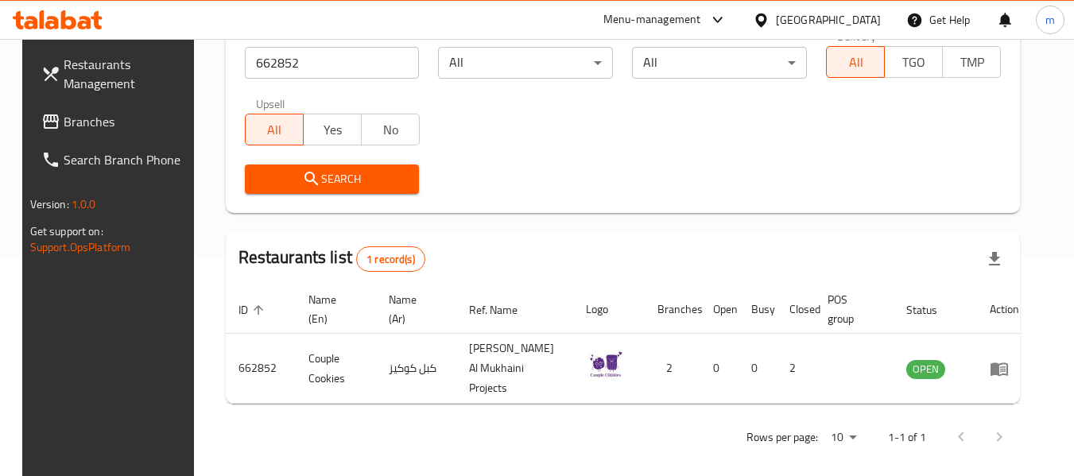
click at [108, 118] on span "Branches" at bounding box center [127, 121] width 126 height 19
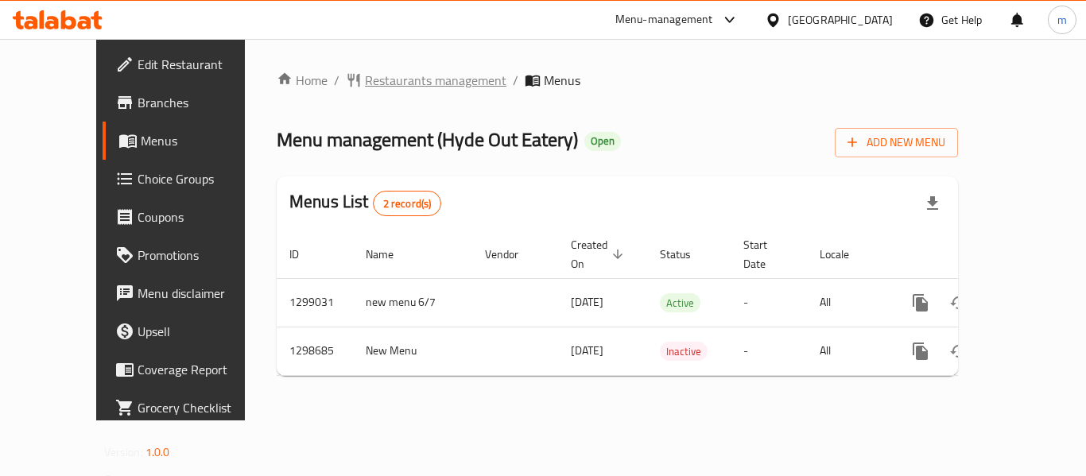
click at [365, 76] on span "Restaurants management" at bounding box center [435, 80] width 141 height 19
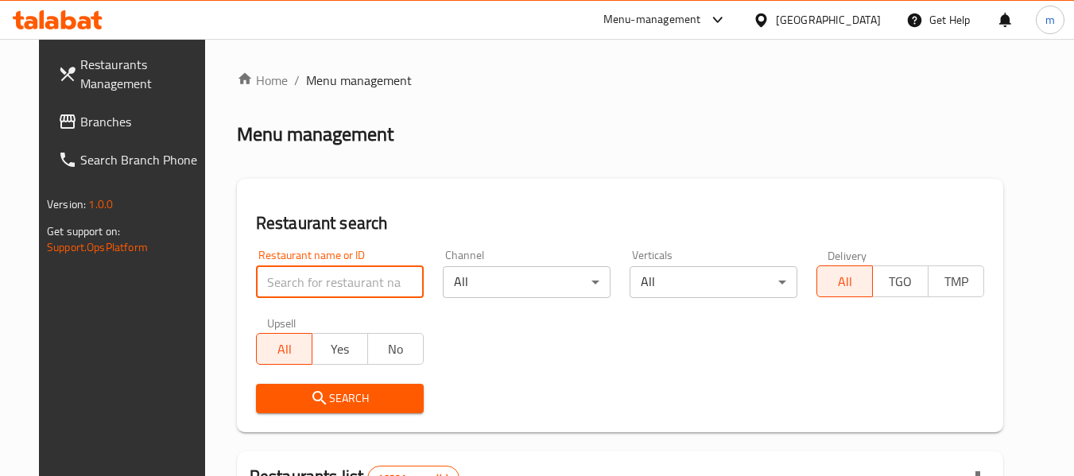
click at [313, 285] on input "search" at bounding box center [340, 282] width 168 height 32
paste input "700910"
type input "700910"
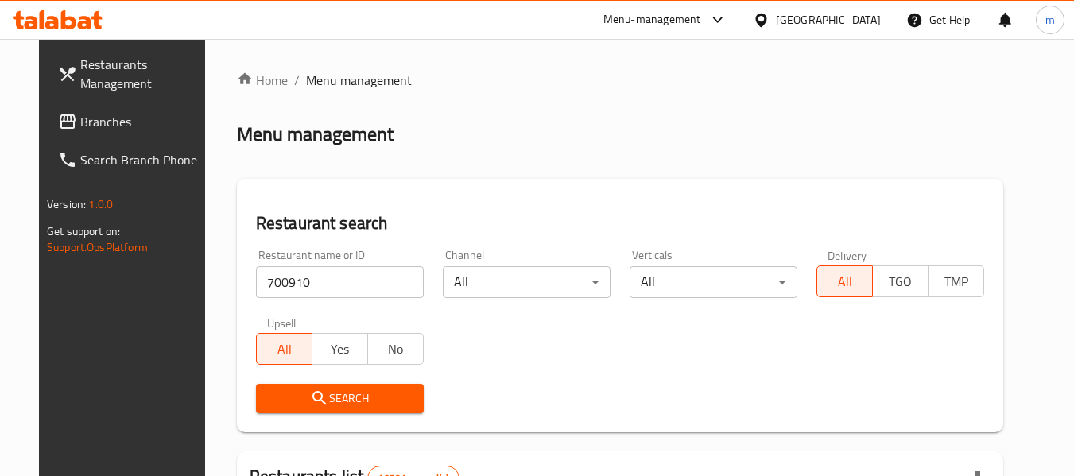
click at [324, 393] on span "Search" at bounding box center [340, 399] width 142 height 20
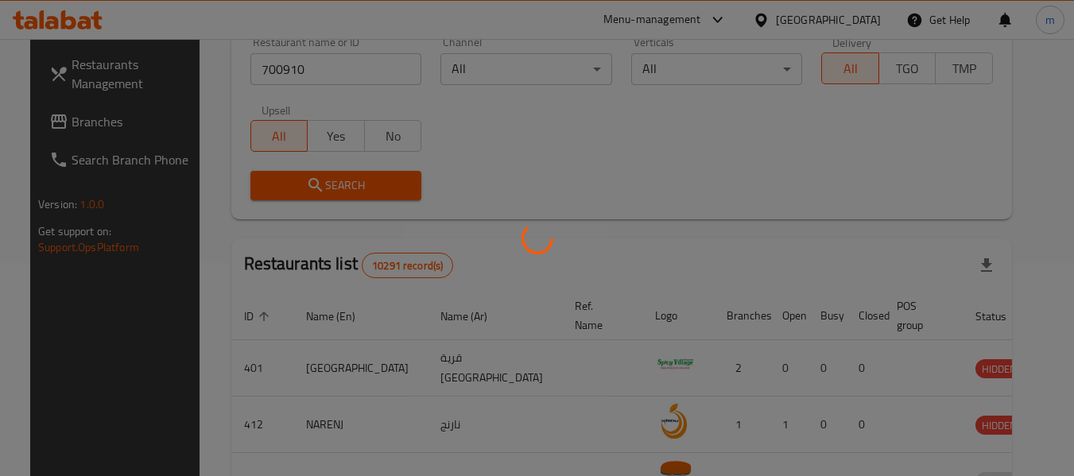
scroll to position [219, 0]
